Goal: Find specific page/section

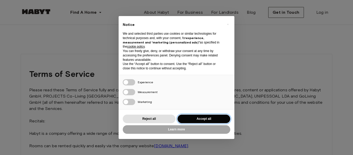
click at [200, 120] on button "Accept all" at bounding box center [204, 119] width 53 height 9
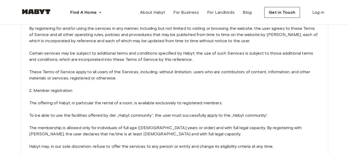
scroll to position [155, 0]
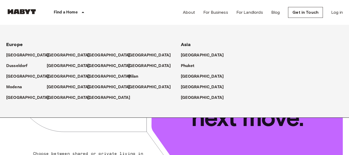
click at [85, 10] on icon at bounding box center [83, 12] width 6 height 6
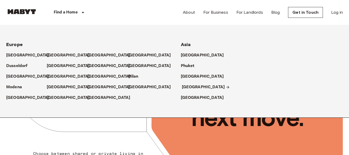
click at [194, 88] on p "[GEOGRAPHIC_DATA]" at bounding box center [203, 87] width 43 height 6
